Goal: Task Accomplishment & Management: Manage account settings

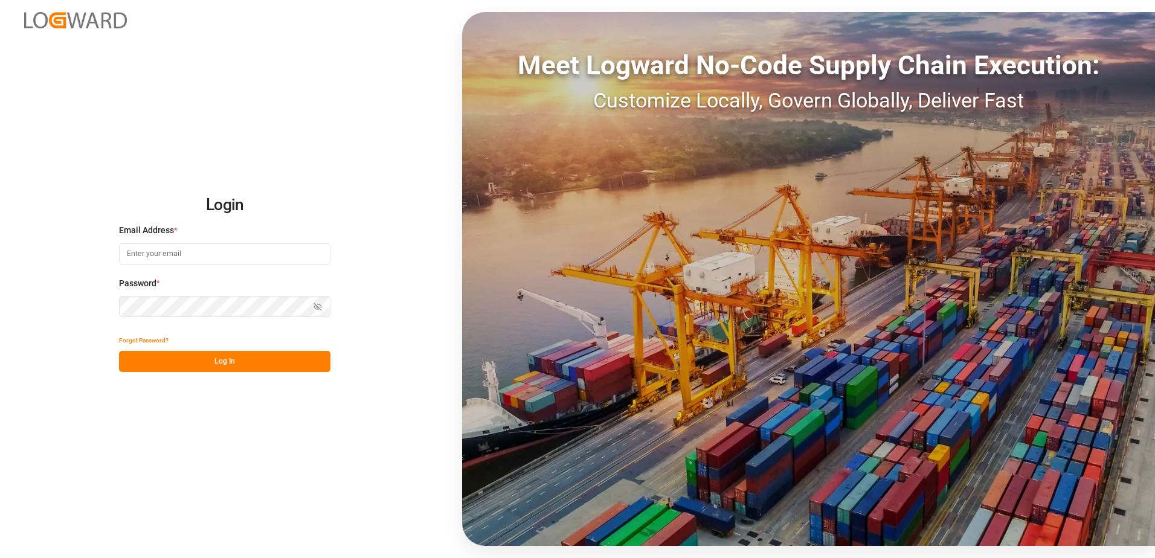
type input "[PERSON_NAME][EMAIL_ADDRESS][PERSON_NAME][DOMAIN_NAME]"
click at [218, 361] on button "Log In" at bounding box center [224, 361] width 211 height 21
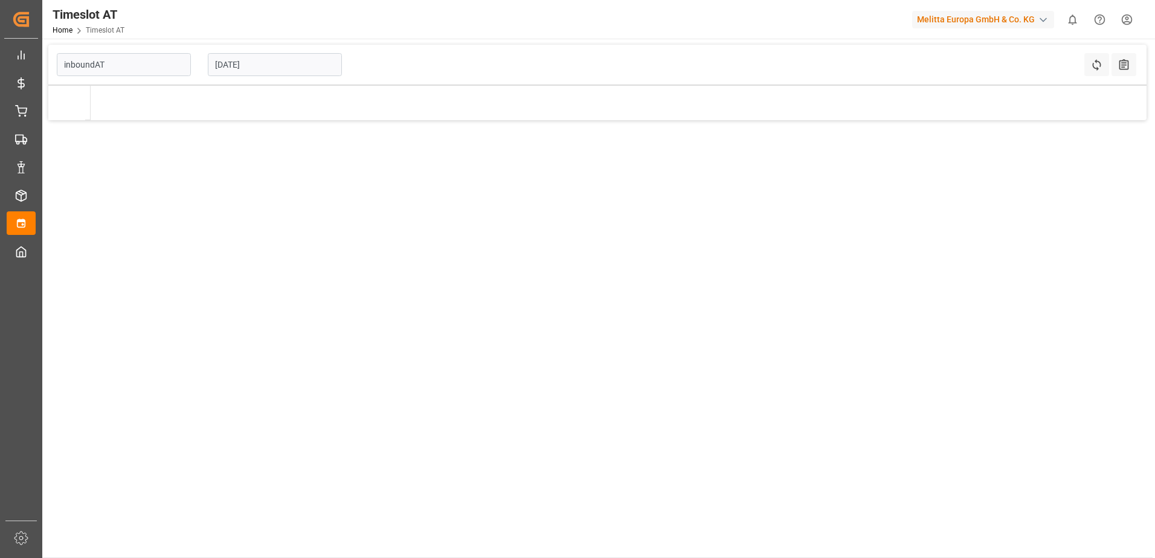
type input "Inbound AT"
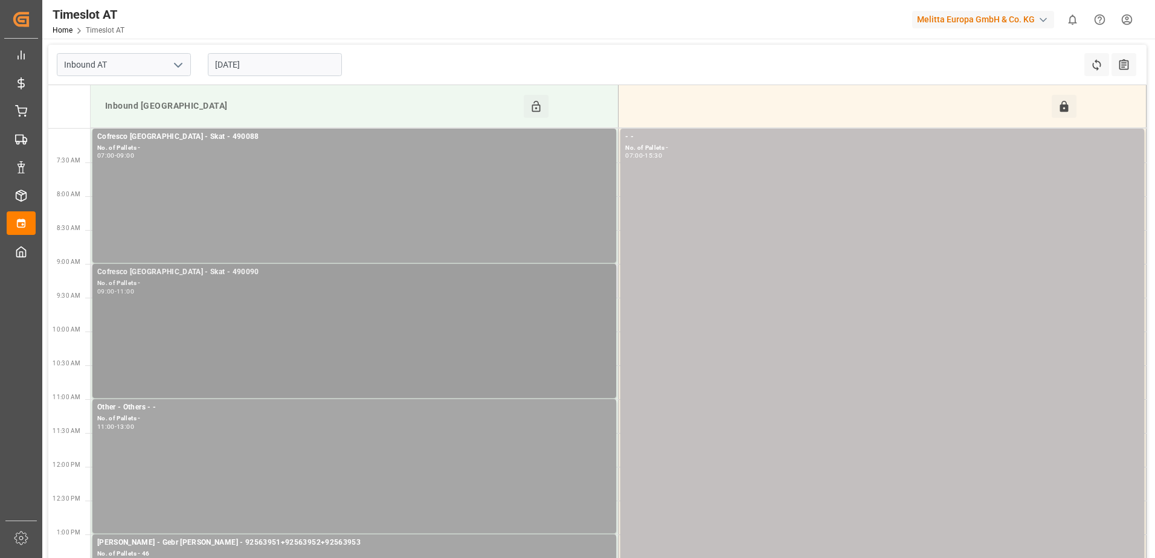
click at [266, 312] on div "Cofresco Poland - Skat - 490090 No. of Pallets - 09:00 - 11:00" at bounding box center [354, 330] width 514 height 129
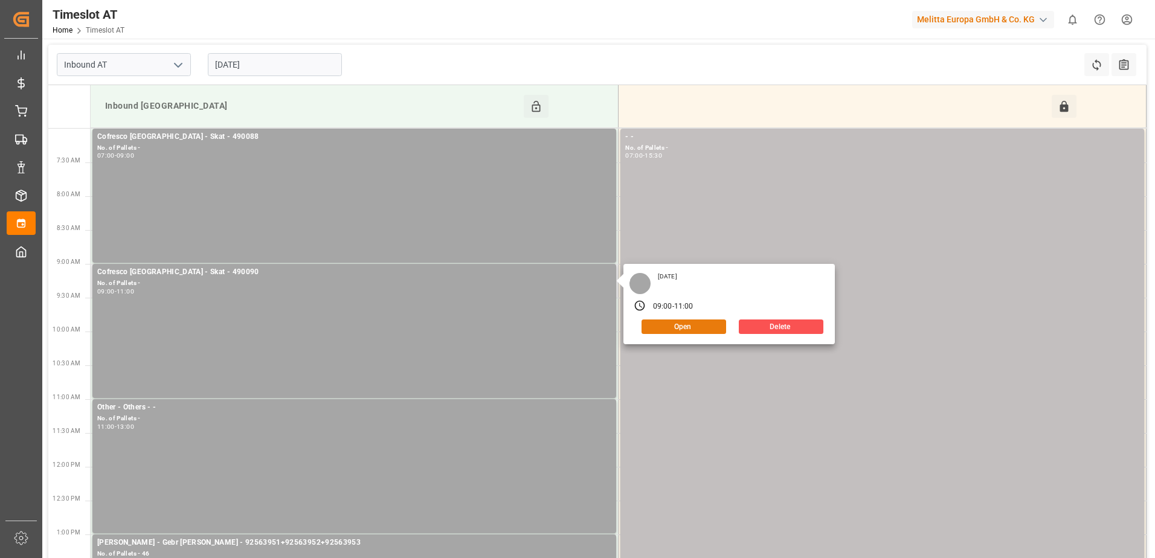
click at [702, 324] on button "Open" at bounding box center [684, 327] width 85 height 15
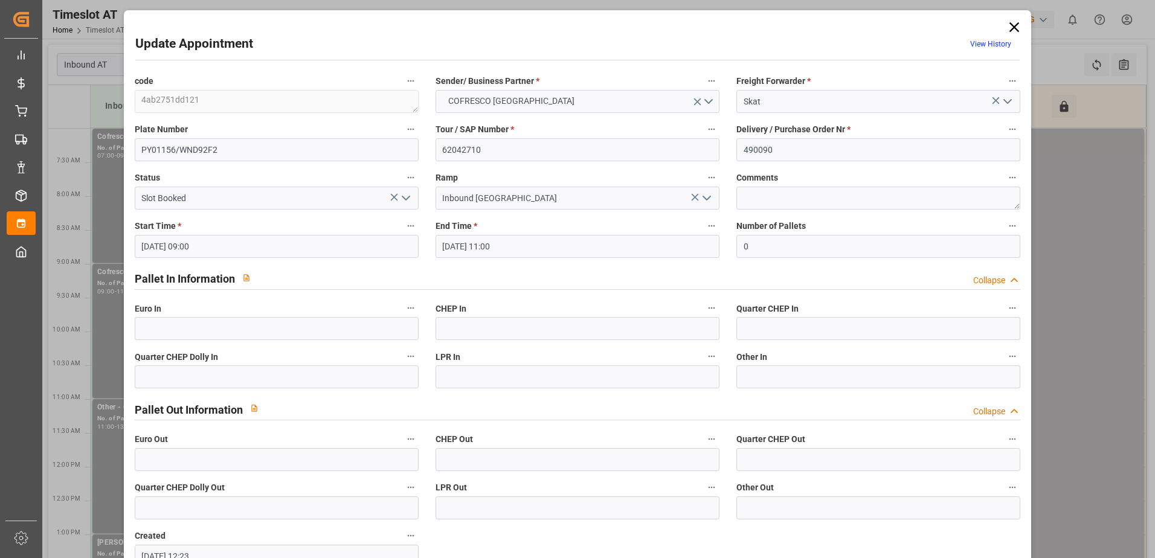
click at [405, 199] on polyline "open menu" at bounding box center [405, 198] width 7 height 4
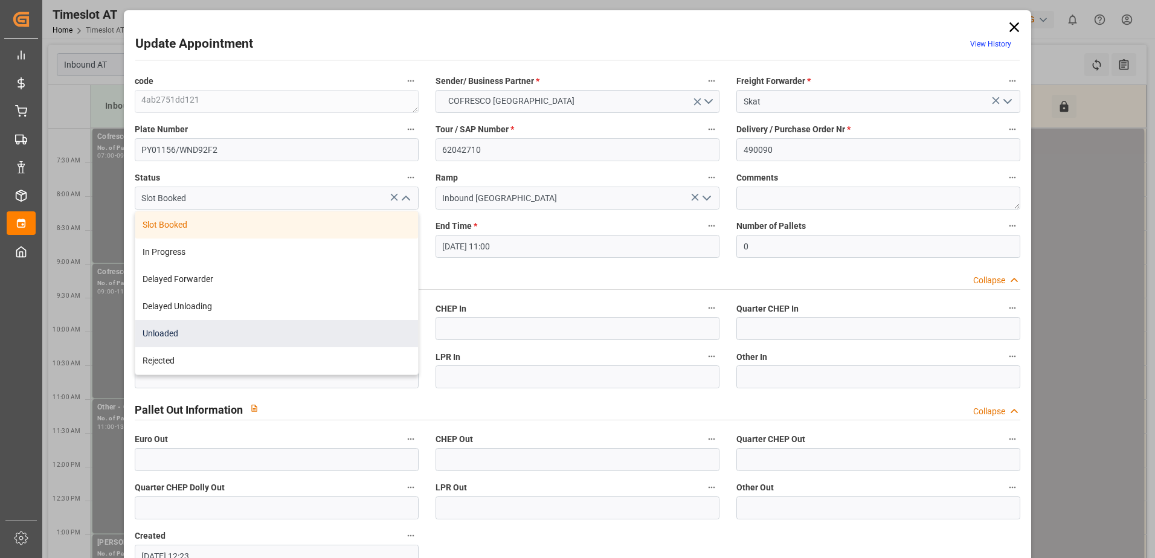
click at [213, 332] on div "Unloaded" at bounding box center [276, 333] width 283 height 27
type input "Unloaded"
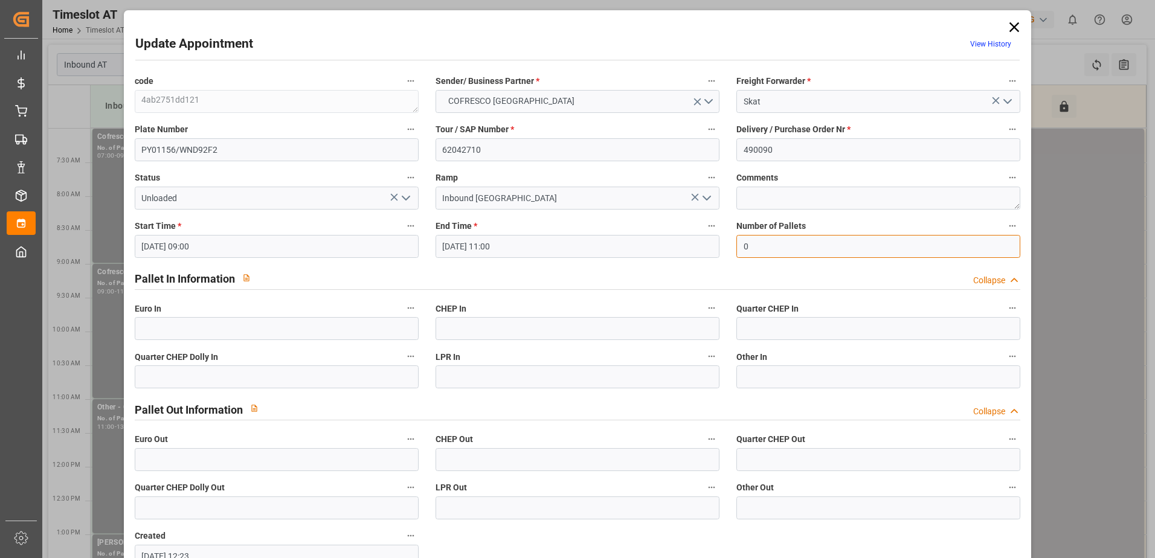
click at [772, 247] on input "0" at bounding box center [879, 246] width 284 height 23
type input "56"
click at [294, 327] on input "text" at bounding box center [277, 328] width 284 height 23
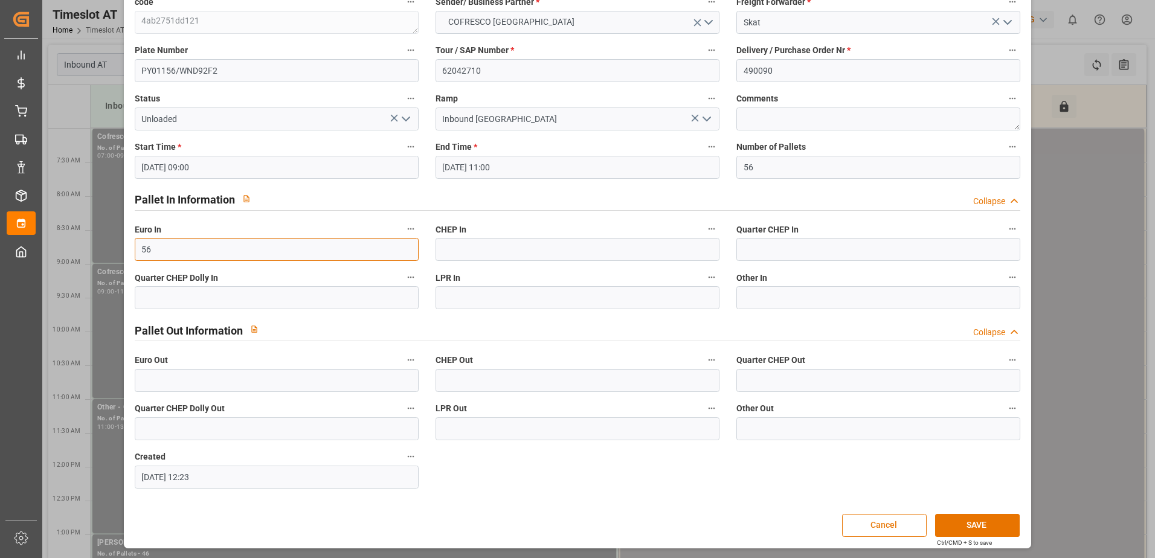
scroll to position [80, 0]
type input "56"
click at [987, 530] on button "SAVE" at bounding box center [977, 525] width 85 height 23
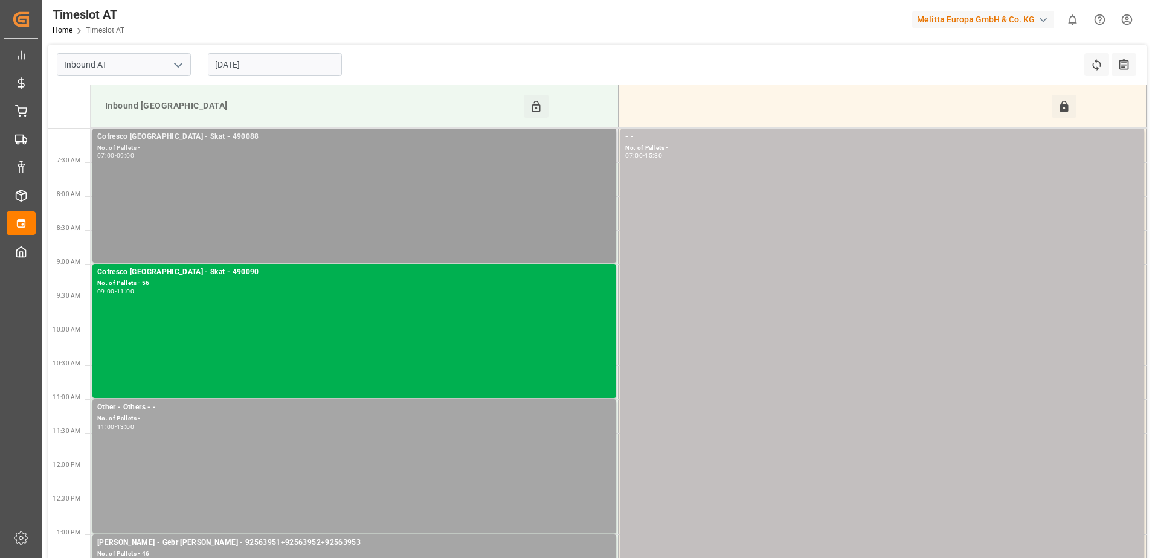
click at [494, 181] on div "Cofresco Poland - Skat - 490088 No. of Pallets - 07:00 - 09:00" at bounding box center [354, 195] width 514 height 129
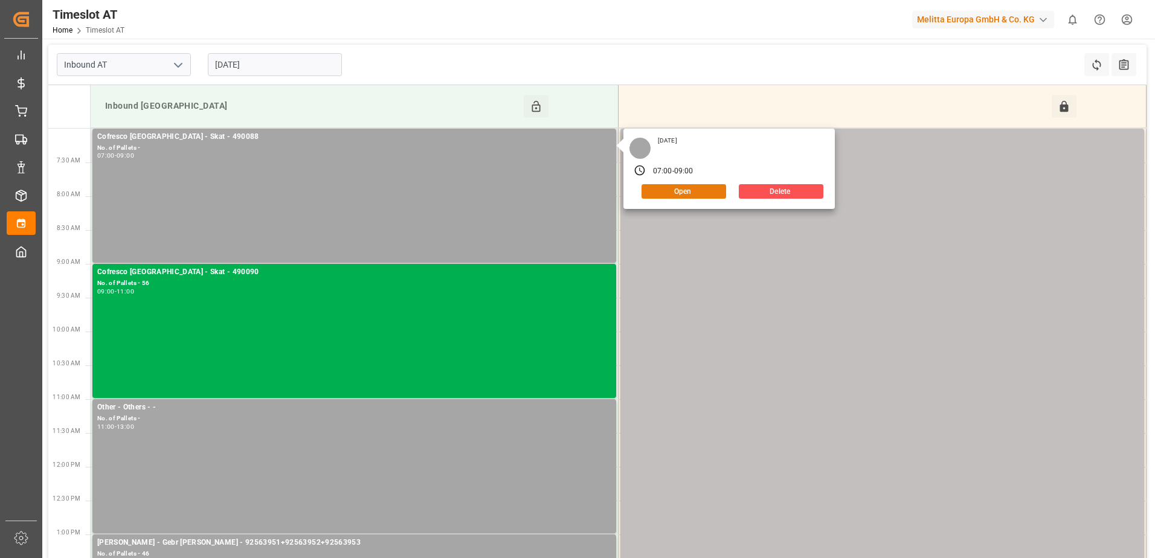
click at [691, 194] on button "Open" at bounding box center [684, 191] width 85 height 15
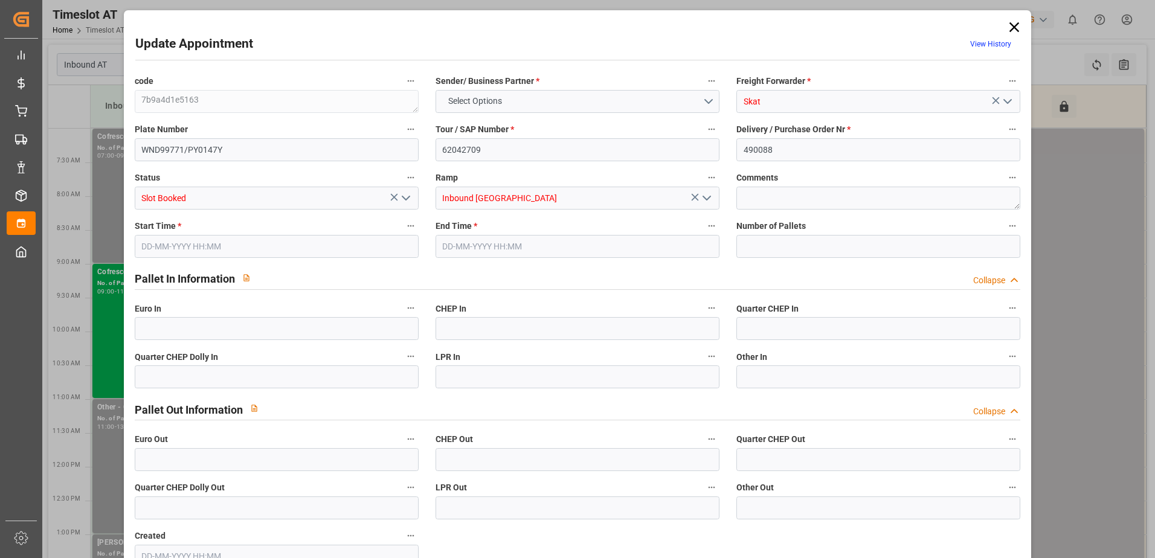
type input "0"
type input "09-10-2025 07:00"
type input "09-10-2025 09:00"
type input "03-10-2025 09:13"
click at [405, 199] on polyline "open menu" at bounding box center [405, 198] width 7 height 4
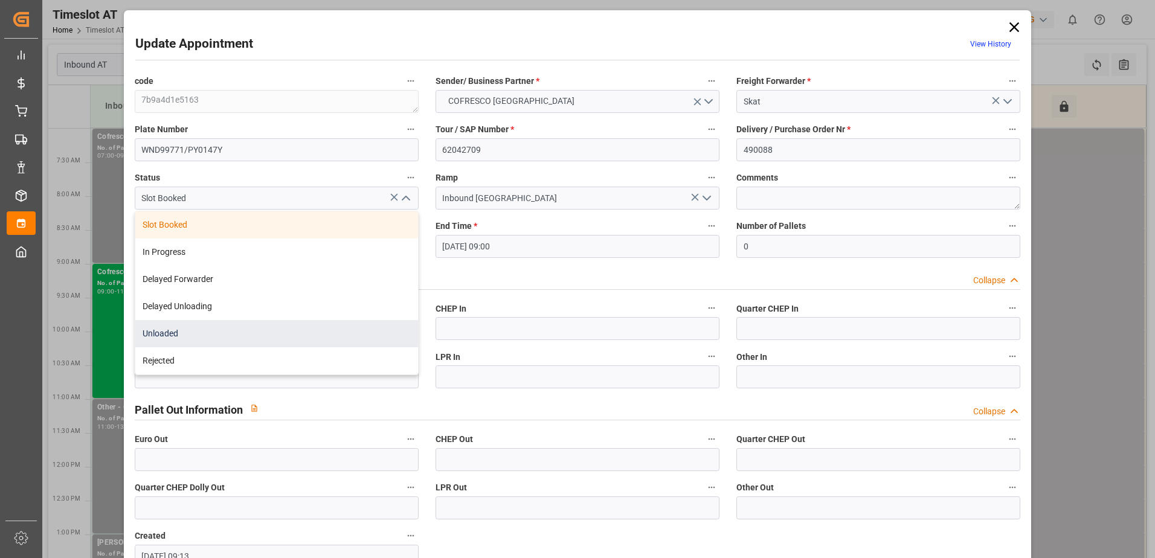
click at [200, 335] on div "Unloaded" at bounding box center [276, 333] width 283 height 27
type input "Unloaded"
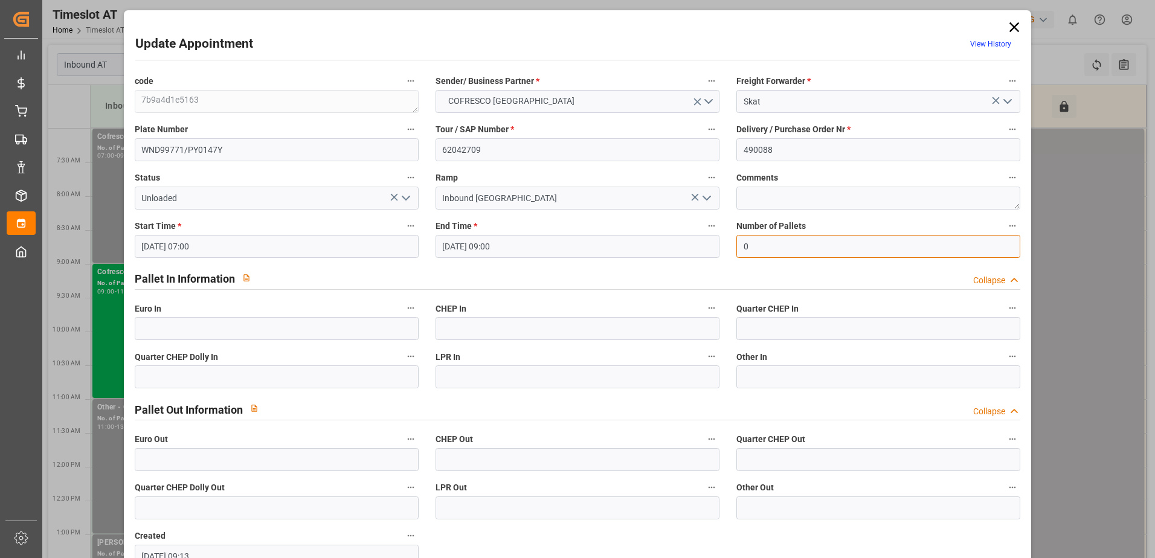
click at [779, 251] on input "0" at bounding box center [879, 246] width 284 height 23
type input "66"
click at [317, 323] on input "text" at bounding box center [277, 328] width 284 height 23
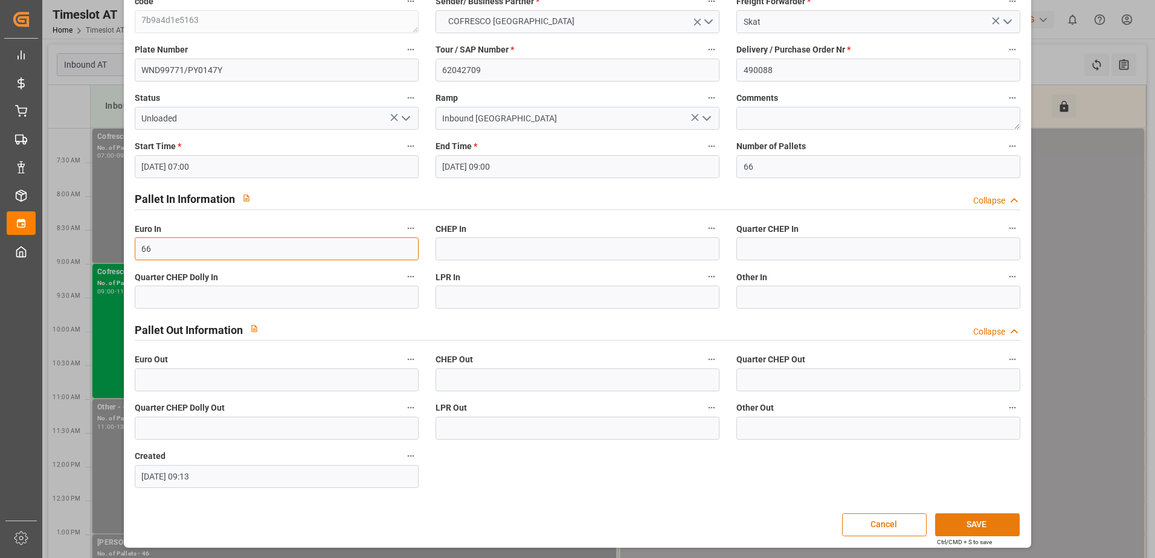
type input "66"
click at [969, 520] on button "SAVE" at bounding box center [977, 525] width 85 height 23
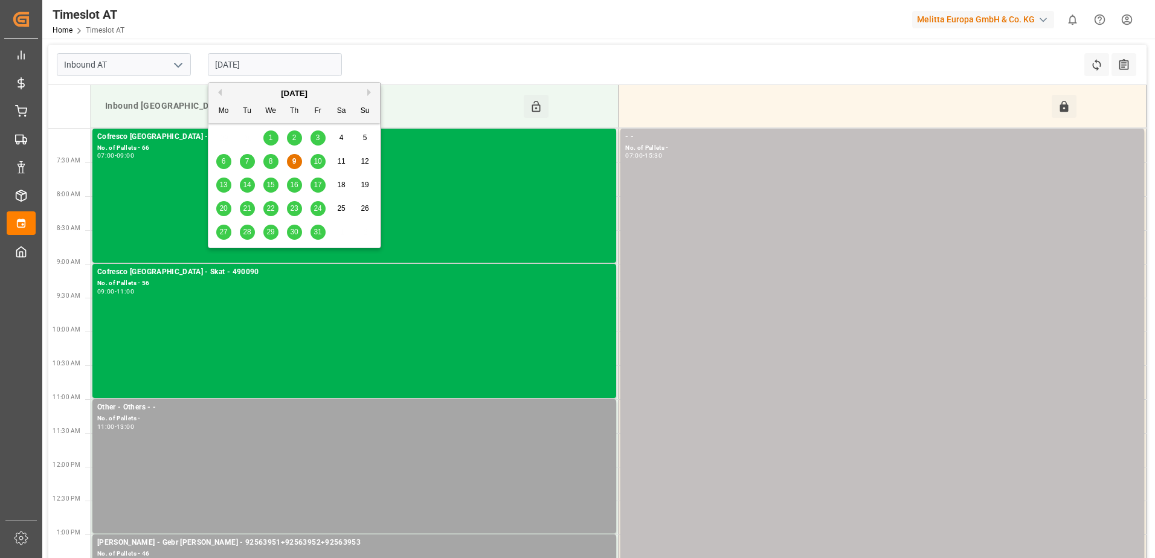
click at [279, 63] on input "09-10-2025" at bounding box center [275, 64] width 134 height 23
click at [315, 164] on span "10" at bounding box center [318, 161] width 8 height 8
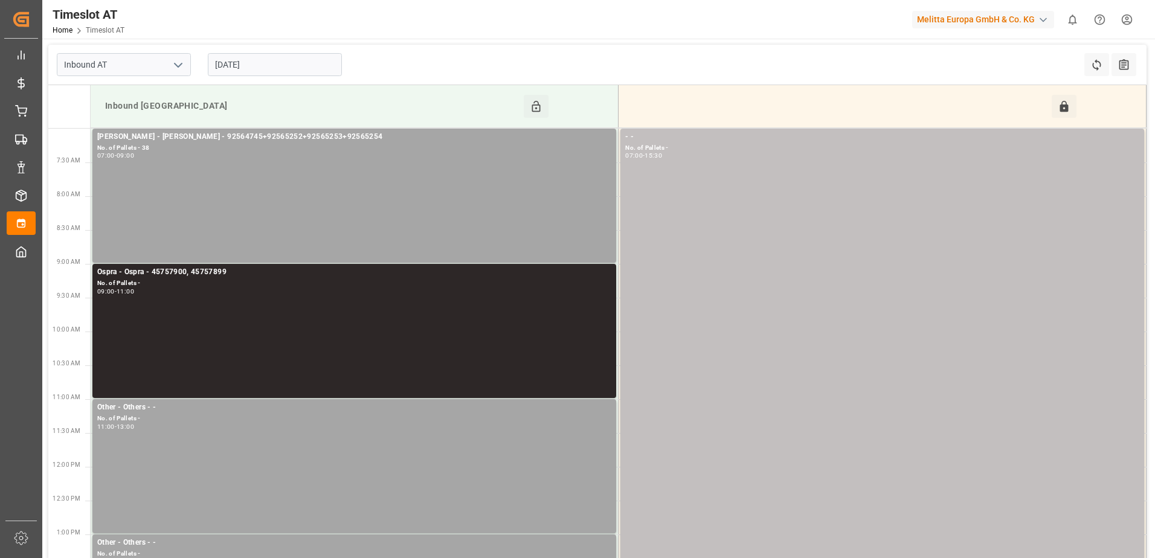
click at [295, 63] on input "10-10-2025" at bounding box center [275, 64] width 134 height 23
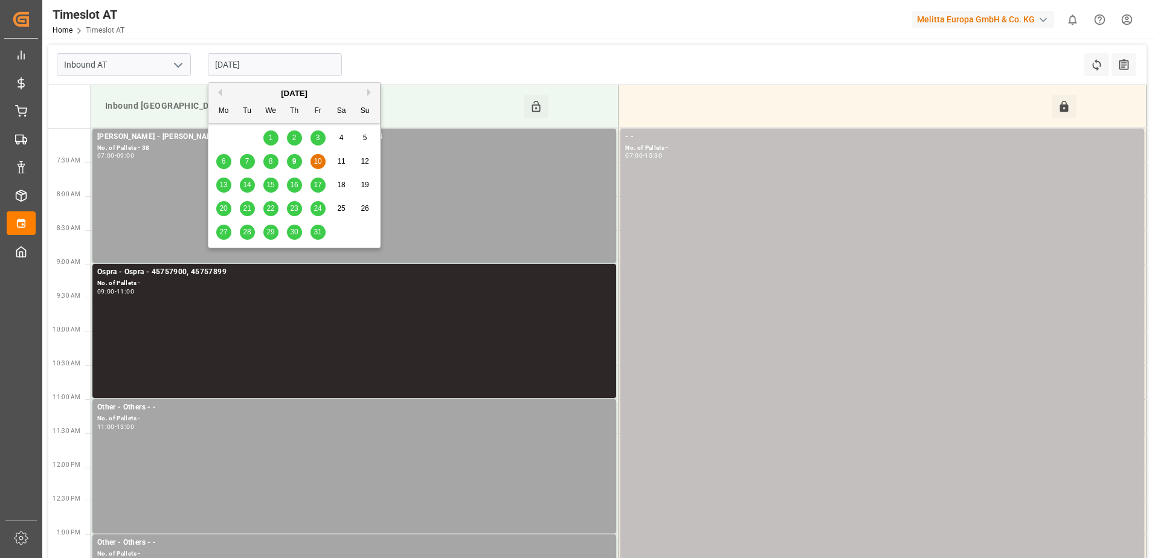
click at [222, 209] on span "20" at bounding box center [223, 208] width 8 height 8
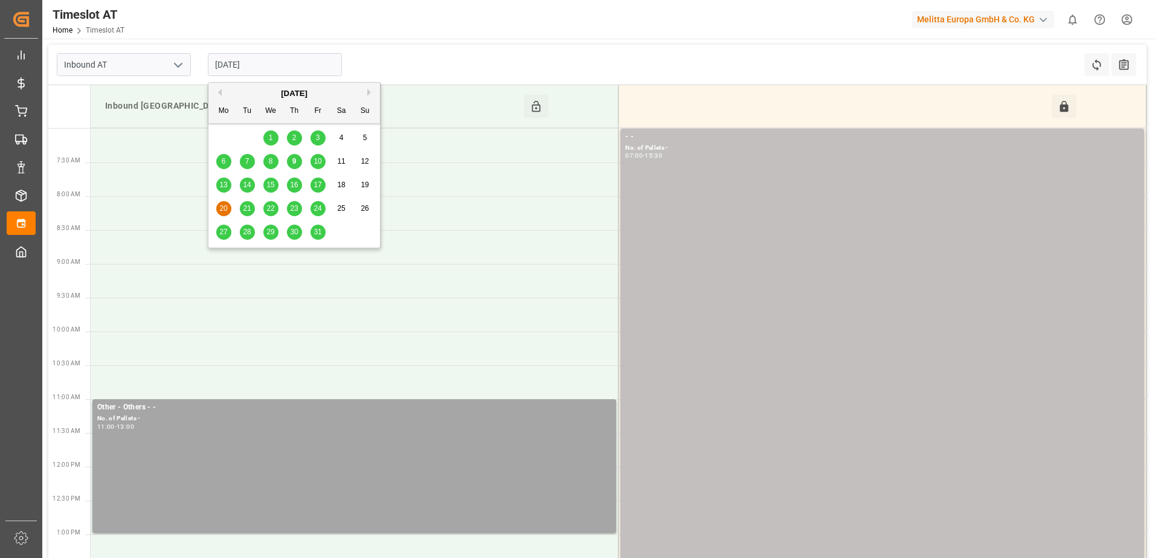
click at [260, 68] on input "20-10-2025" at bounding box center [275, 64] width 134 height 23
click at [222, 185] on span "13" at bounding box center [223, 185] width 8 height 8
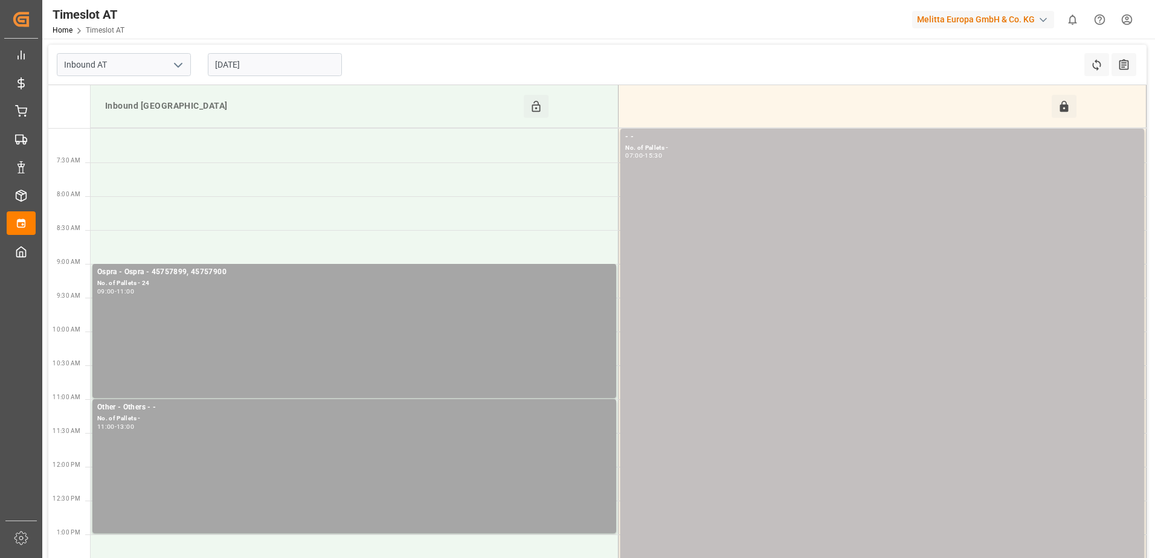
click at [259, 64] on input "13-10-2025" at bounding box center [275, 64] width 134 height 23
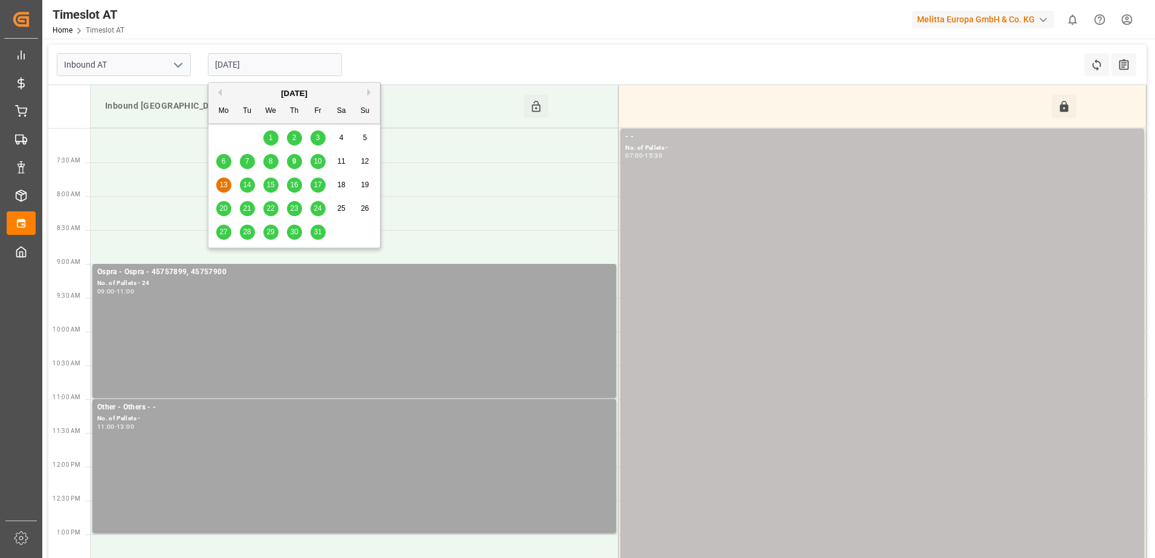
click at [298, 162] on div "9" at bounding box center [294, 162] width 15 height 15
type input "09-10-2025"
